Goal: Check status: Check status

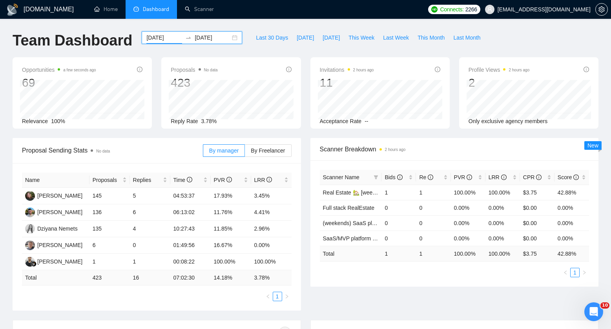
click at [168, 38] on input "[DATE]" at bounding box center [164, 37] width 36 height 9
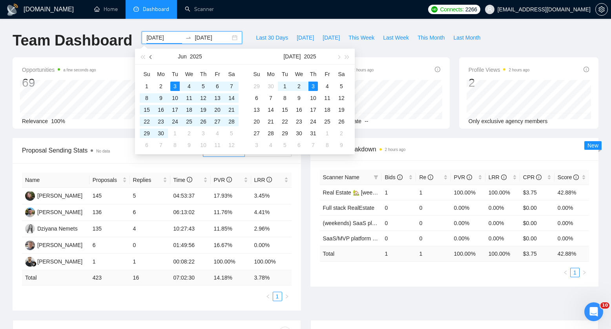
click at [154, 58] on button "button" at bounding box center [151, 57] width 9 height 16
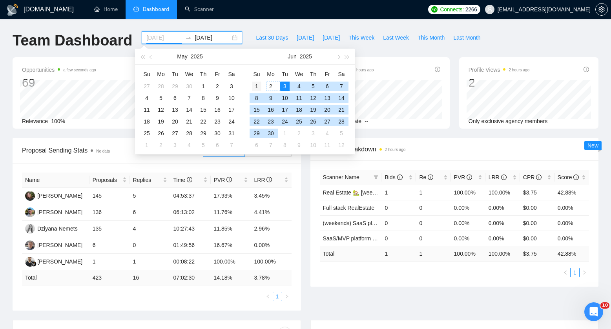
type input "[DATE]"
click at [256, 83] on div "1" at bounding box center [256, 86] width 9 height 9
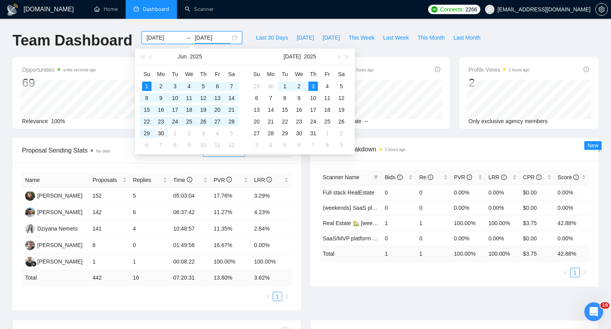
type input "[DATE]"
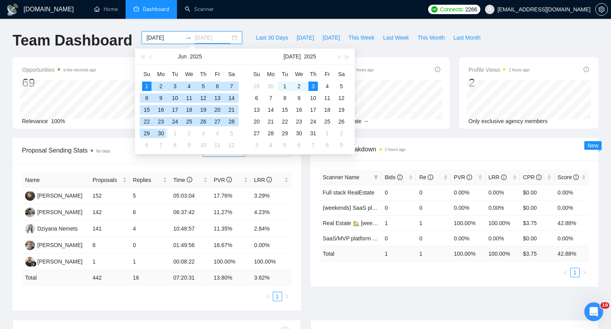
click at [161, 134] on div "30" at bounding box center [160, 133] width 9 height 9
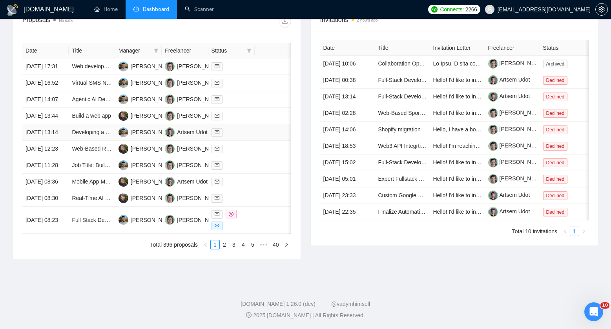
scroll to position [198, 0]
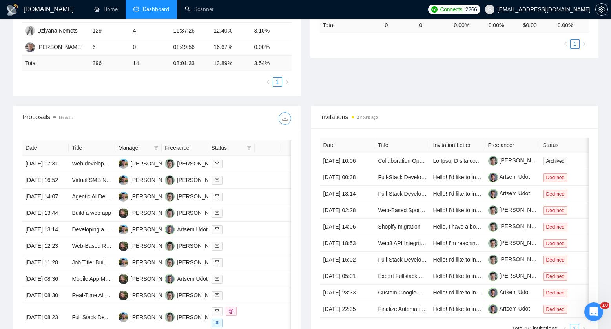
click at [280, 116] on span "download" at bounding box center [285, 118] width 12 height 6
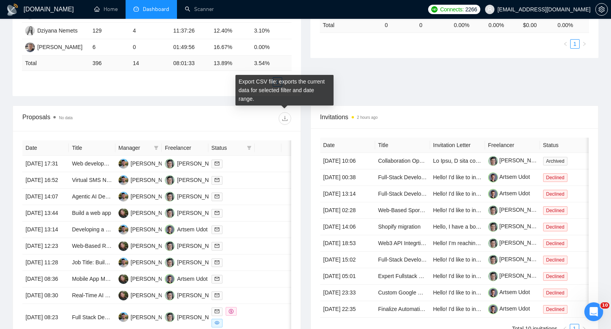
click at [387, 76] on div "Proposal Sending Stats No data By manager By Freelancer Name Proposals Replies …" at bounding box center [306, 23] width 596 height 166
click at [183, 99] on div "Proposal Sending Stats No data By manager By Freelancer Name Proposals Replies …" at bounding box center [306, 23] width 596 height 166
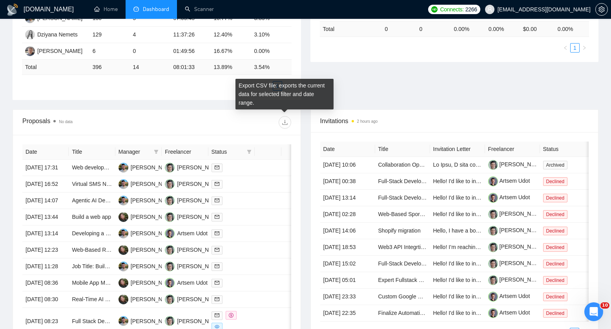
scroll to position [0, 0]
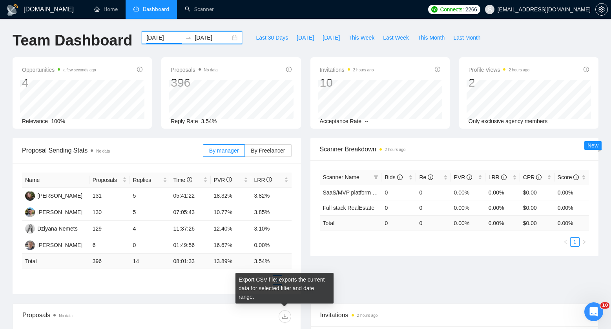
click at [164, 37] on input "[DATE]" at bounding box center [164, 37] width 36 height 9
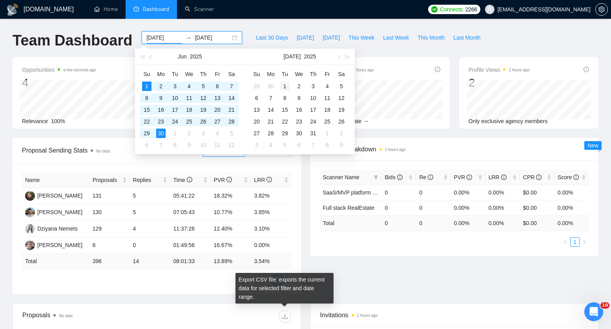
type input "[DATE]"
click at [287, 84] on div "1" at bounding box center [284, 86] width 9 height 9
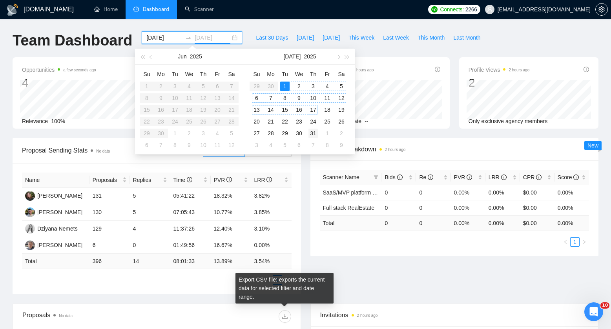
type input "[DATE]"
click at [317, 133] on div "31" at bounding box center [313, 133] width 9 height 9
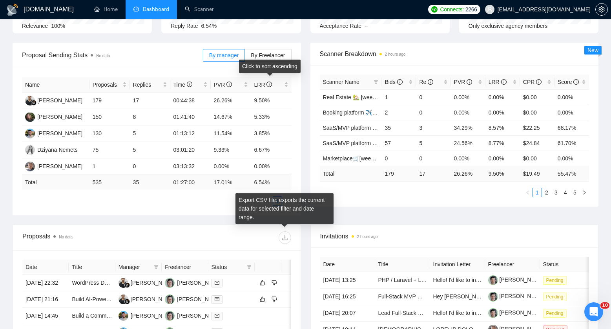
scroll to position [255, 0]
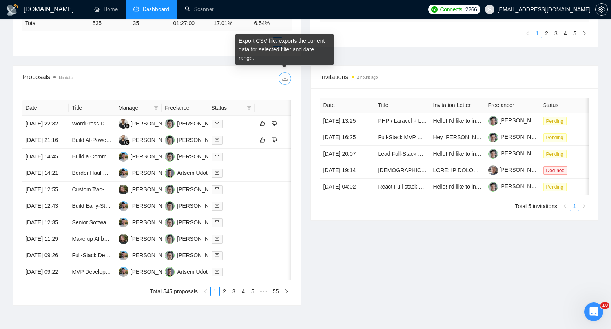
click at [283, 75] on button "button" at bounding box center [285, 78] width 13 height 13
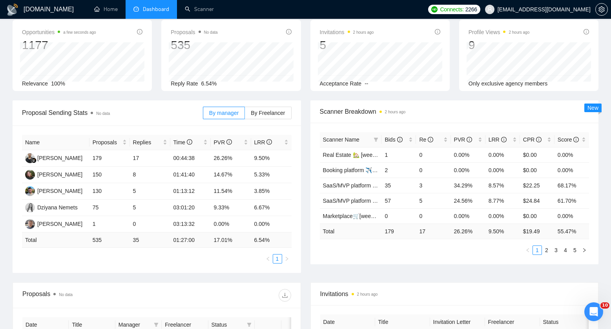
scroll to position [0, 0]
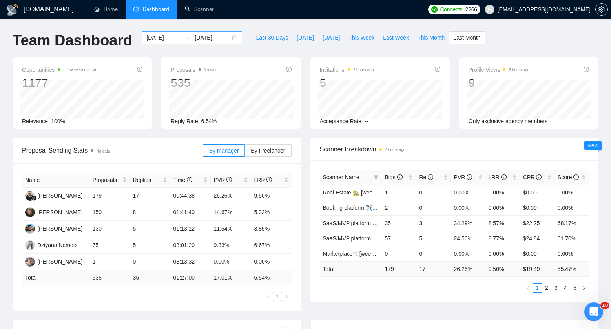
click at [161, 38] on input "[DATE]" at bounding box center [164, 37] width 36 height 9
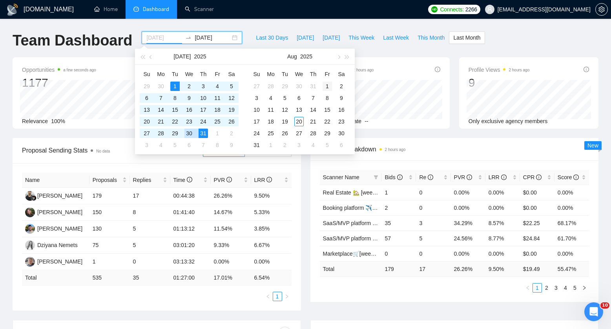
type input "[DATE]"
click at [324, 86] on div "1" at bounding box center [327, 86] width 9 height 9
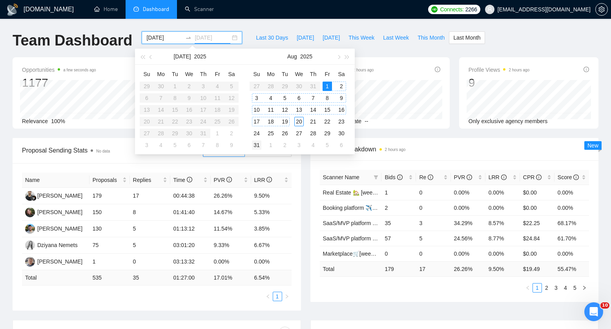
type input "[DATE]"
click at [257, 143] on div "31" at bounding box center [256, 145] width 9 height 9
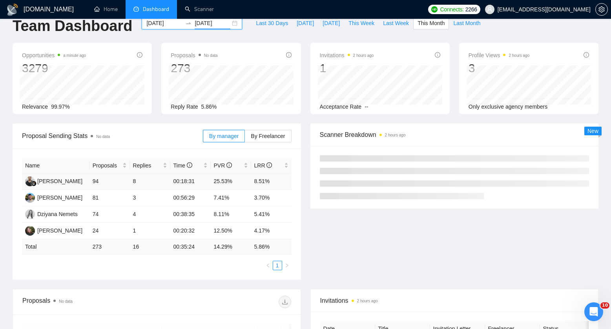
scroll to position [53, 0]
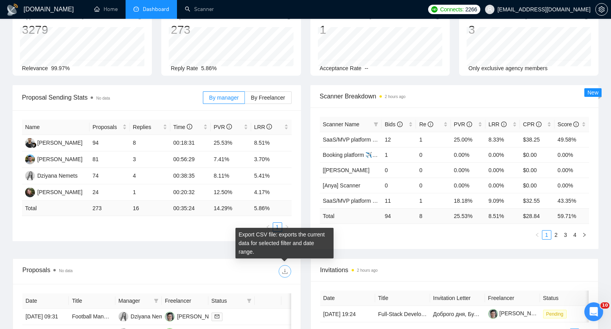
click at [283, 267] on button "button" at bounding box center [285, 271] width 13 height 13
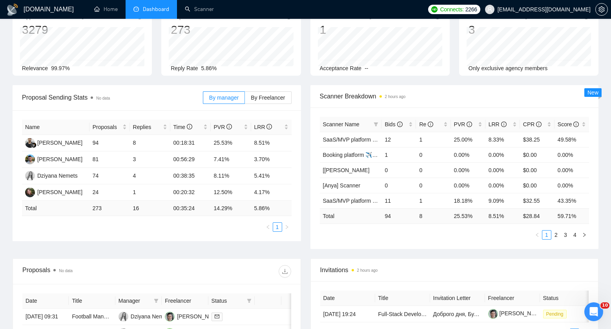
click at [447, 221] on td "8" at bounding box center [433, 216] width 35 height 15
